Goal: Task Accomplishment & Management: Manage account settings

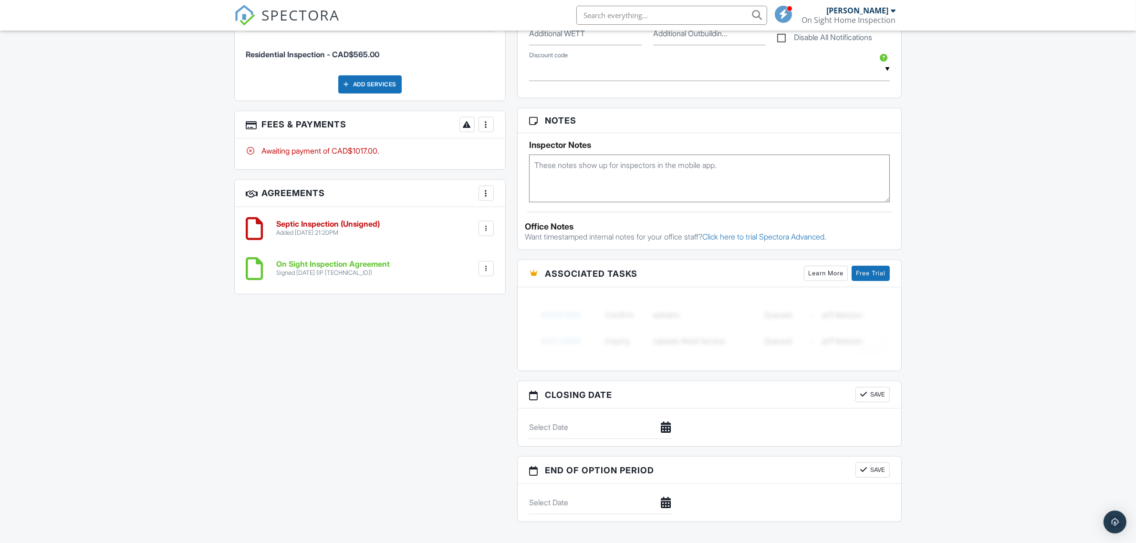
scroll to position [640, 0]
click at [486, 129] on div at bounding box center [487, 125] width 10 height 10
click at [522, 225] on div "Paid In Full" at bounding box center [534, 225] width 92 height 11
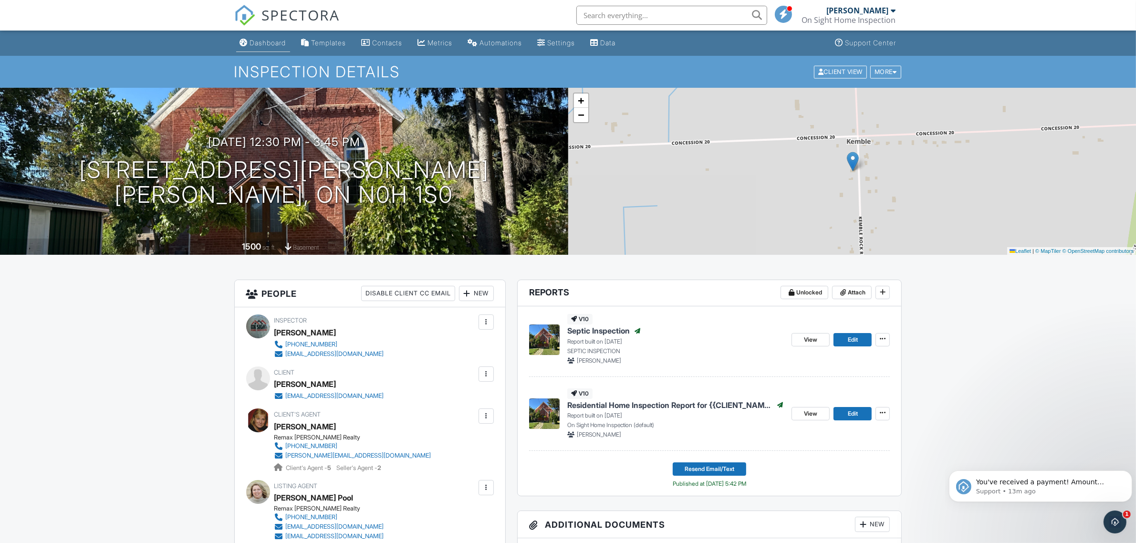
click at [270, 39] on div "Dashboard" at bounding box center [268, 43] width 36 height 8
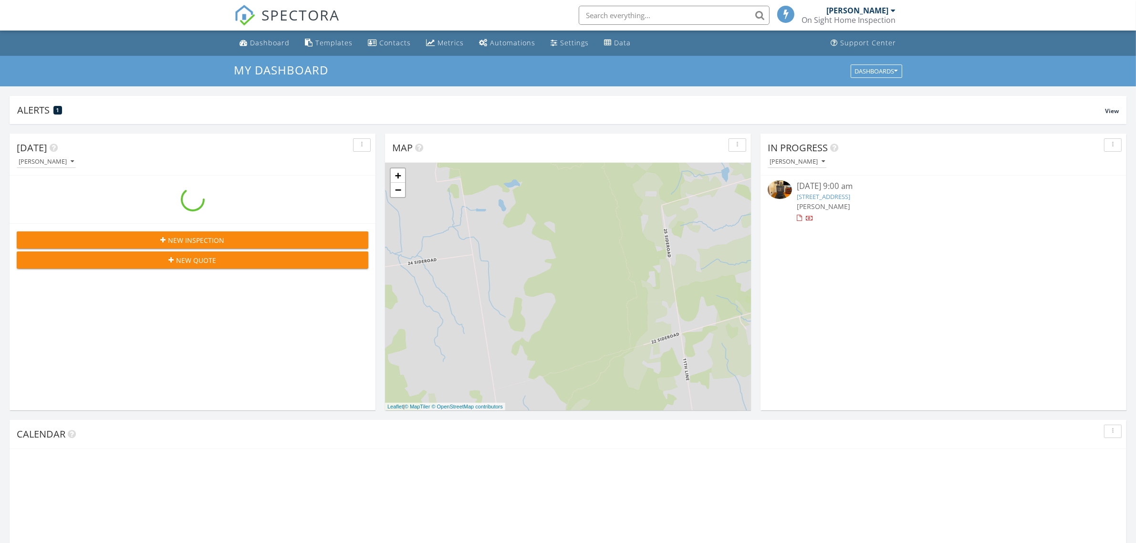
scroll to position [887, 1155]
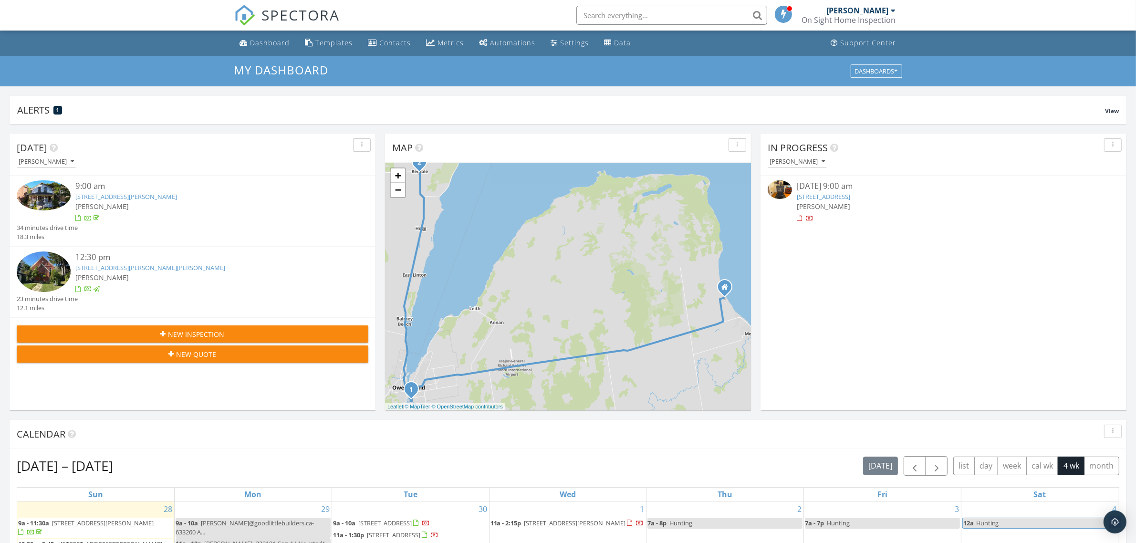
click at [124, 199] on link "250 5th St E, Owen Sound, ON N4K 1C7" at bounding box center [126, 196] width 102 height 9
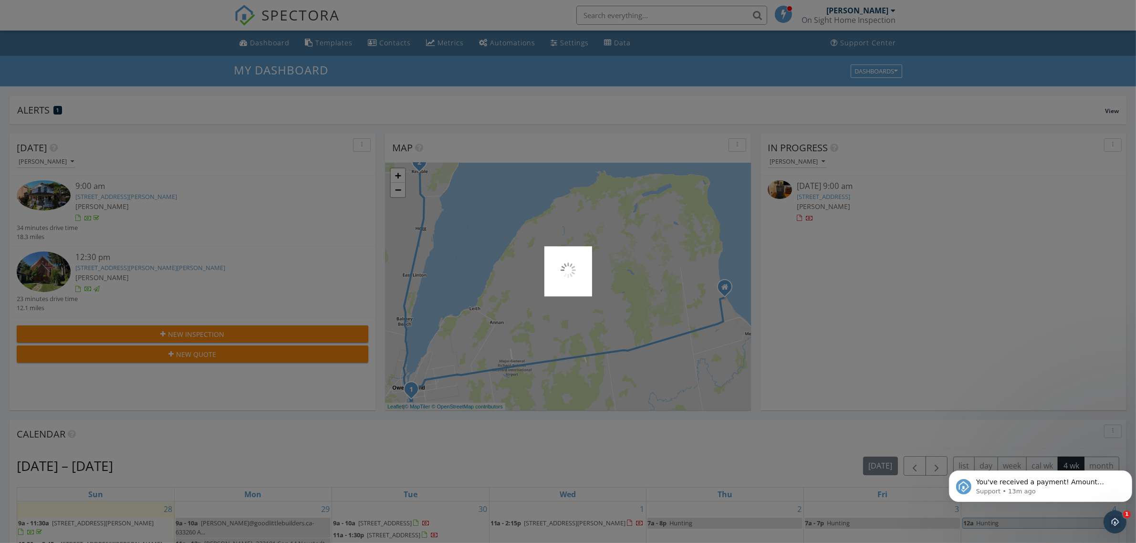
scroll to position [0, 0]
